Goal: Navigation & Orientation: Find specific page/section

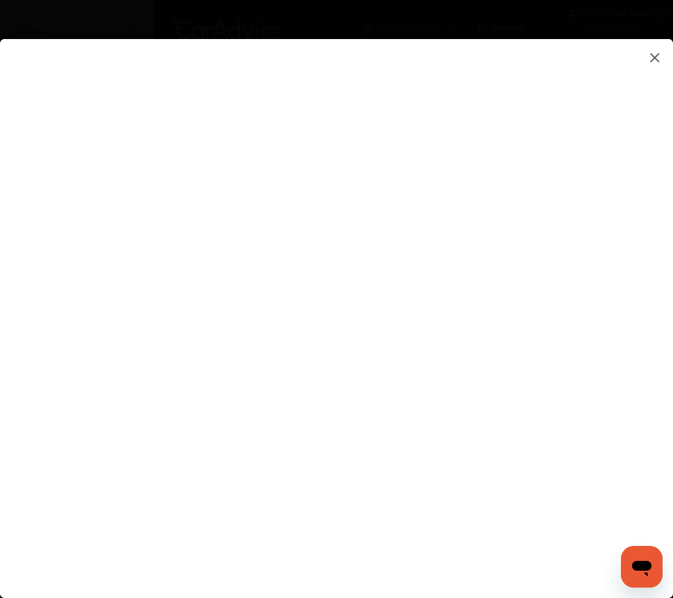
click at [652, 53] on img at bounding box center [655, 57] width 16 height 16
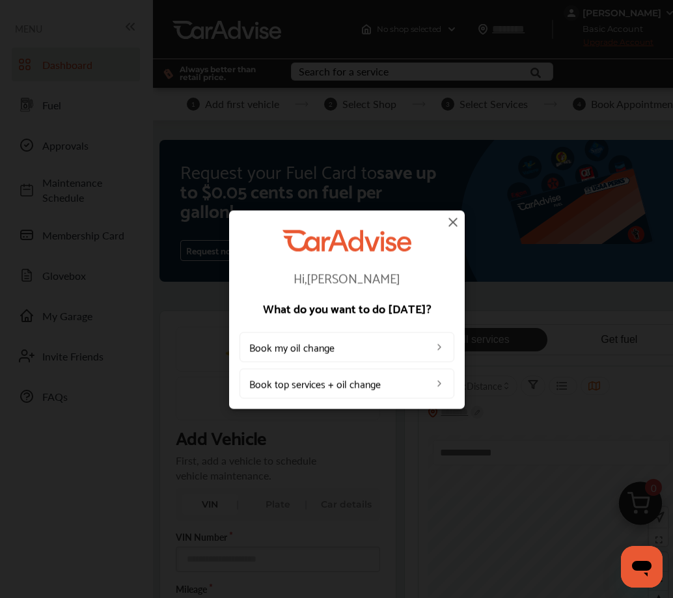
click at [456, 219] on img at bounding box center [453, 222] width 16 height 16
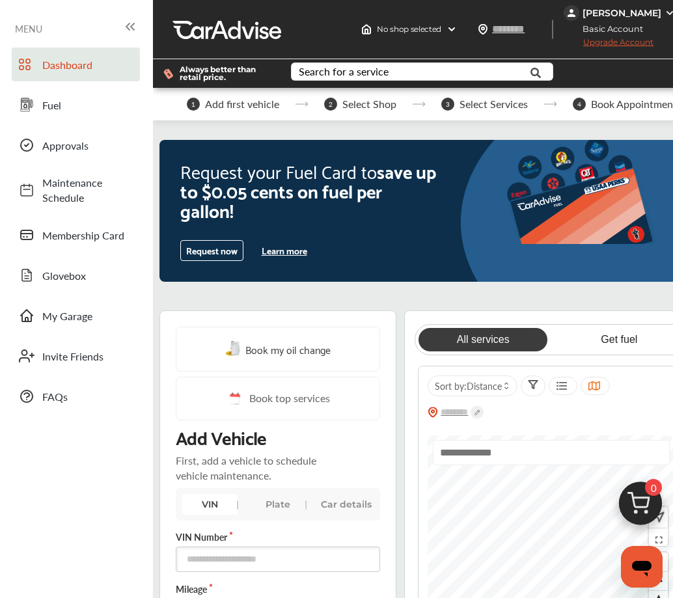
click at [62, 77] on link "Dashboard" at bounding box center [76, 64] width 128 height 34
click at [49, 103] on span "Fuel" at bounding box center [87, 105] width 91 height 15
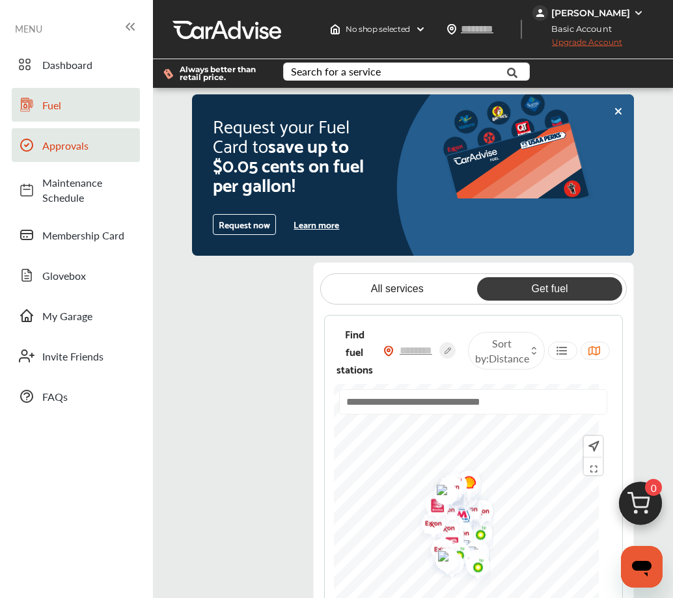
click at [59, 153] on link "Approvals" at bounding box center [76, 145] width 128 height 34
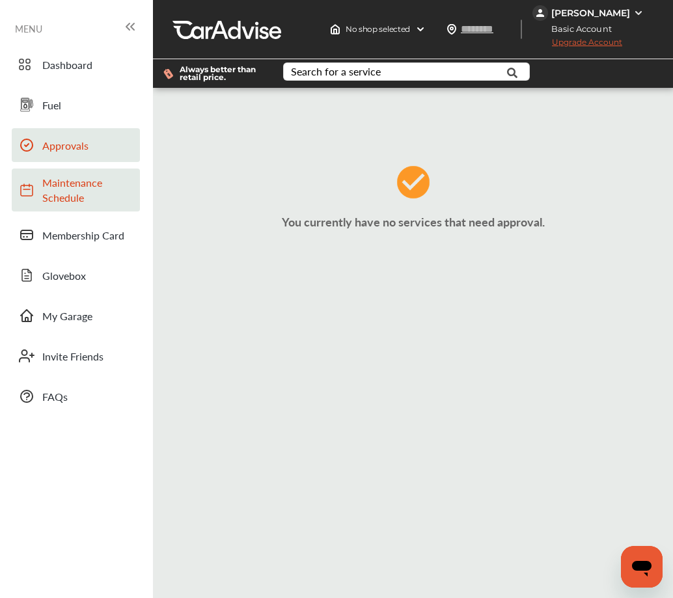
click at [65, 189] on span "Maintenance Schedule" at bounding box center [87, 190] width 91 height 30
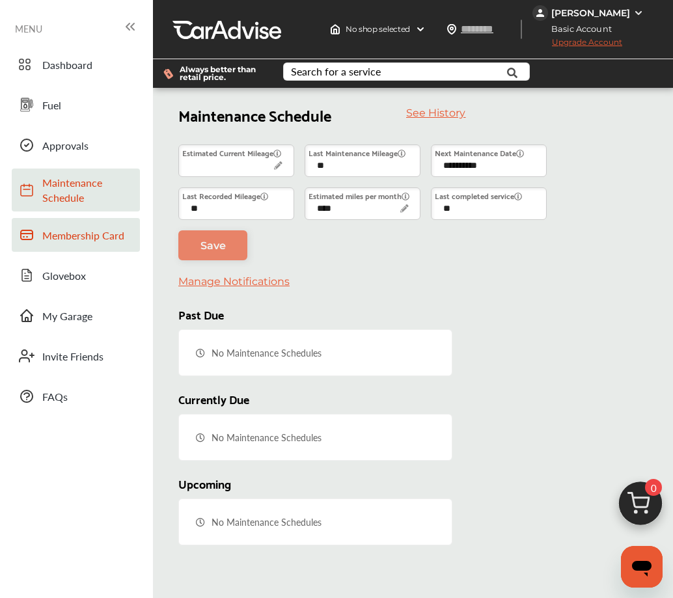
click at [101, 233] on span "Membership Card" at bounding box center [87, 235] width 91 height 15
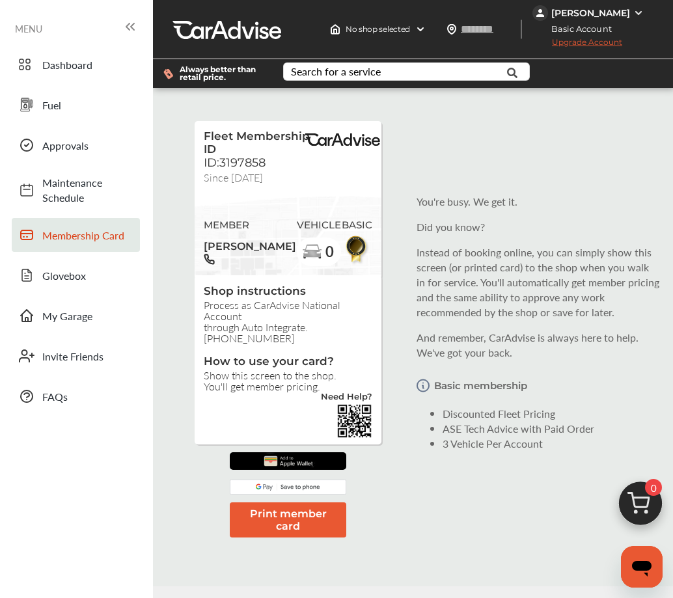
click at [635, 17] on img at bounding box center [638, 13] width 10 height 10
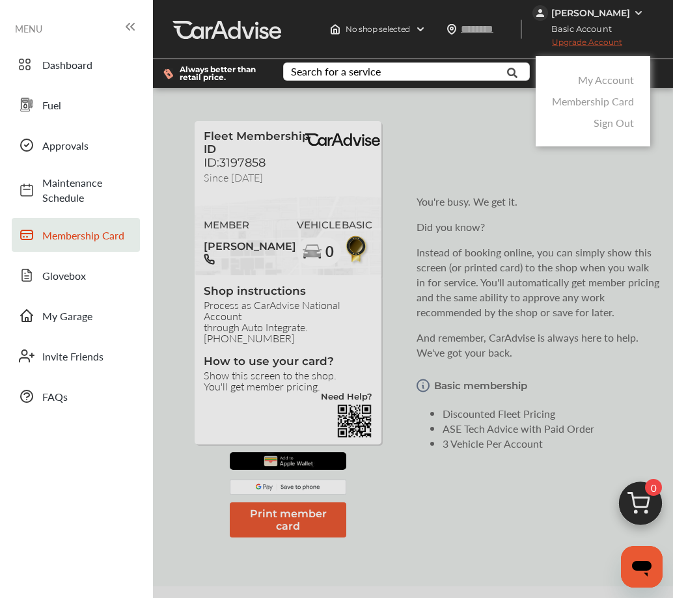
click at [624, 125] on link "Sign Out" at bounding box center [613, 122] width 40 height 15
